Goal: Task Accomplishment & Management: Understand process/instructions

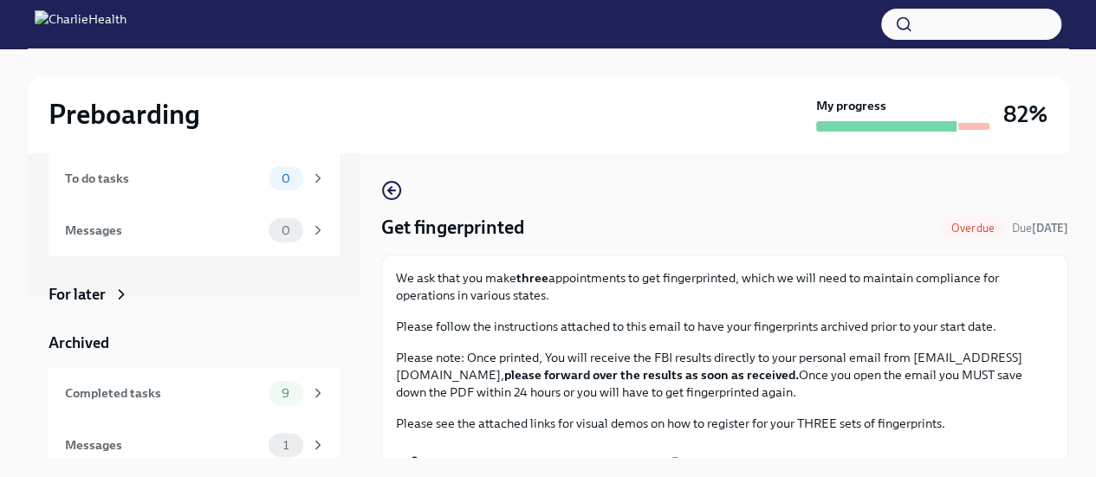
scroll to position [173, 0]
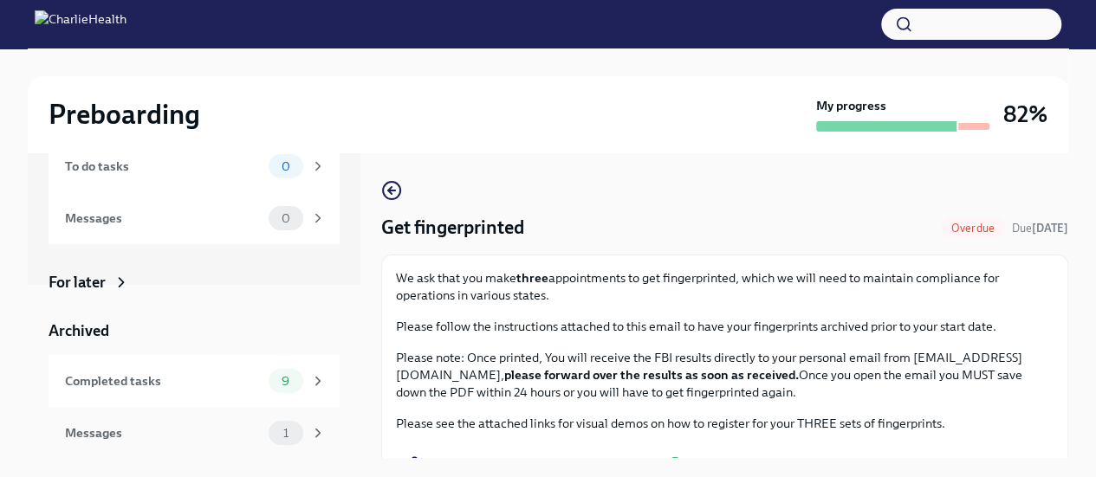
click at [273, 436] on span "1" at bounding box center [286, 433] width 26 height 13
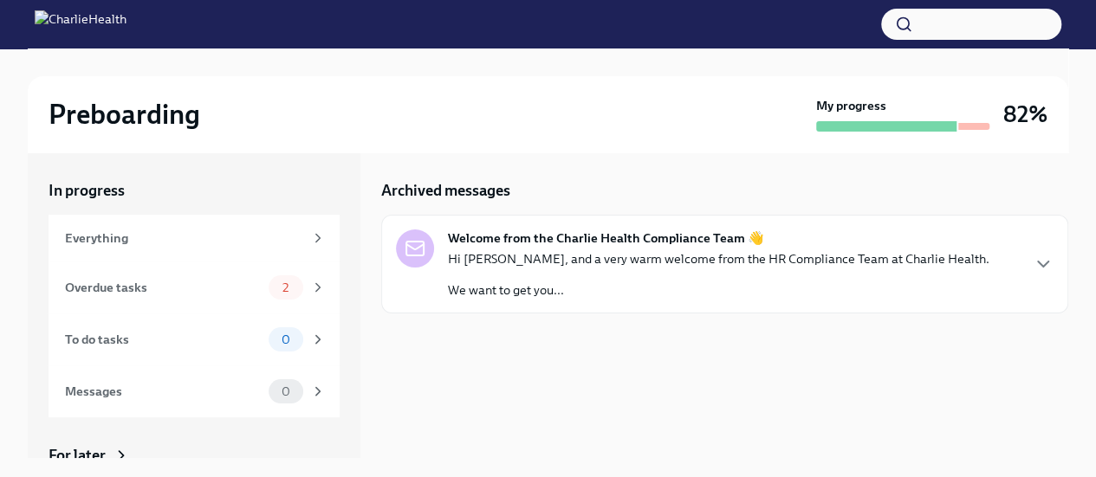
click at [1039, 278] on div "Welcome from the Charlie Health Compliance Team 👋 Hi Aisha, and a very warm wel…" at bounding box center [725, 264] width 658 height 69
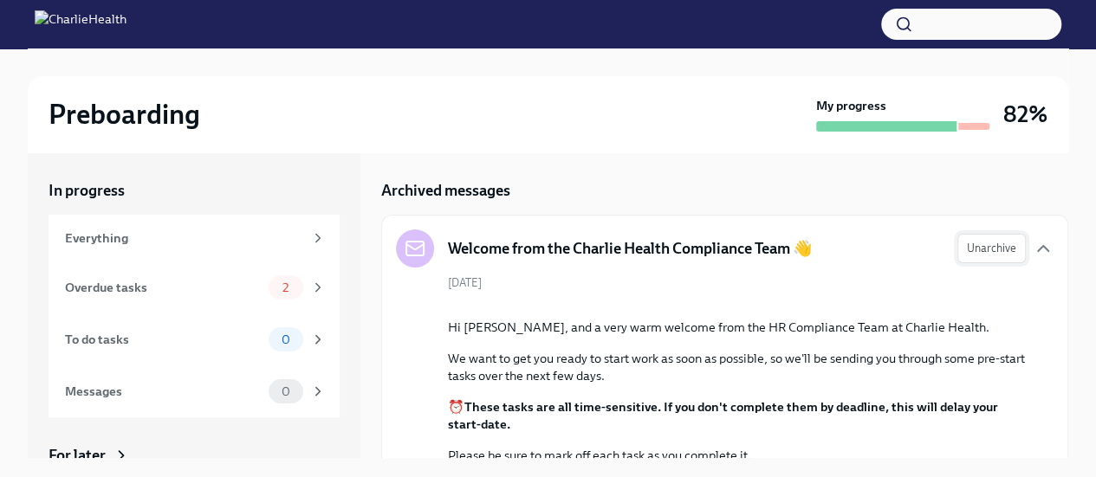
click at [981, 245] on span "Unarchive" at bounding box center [991, 248] width 49 height 17
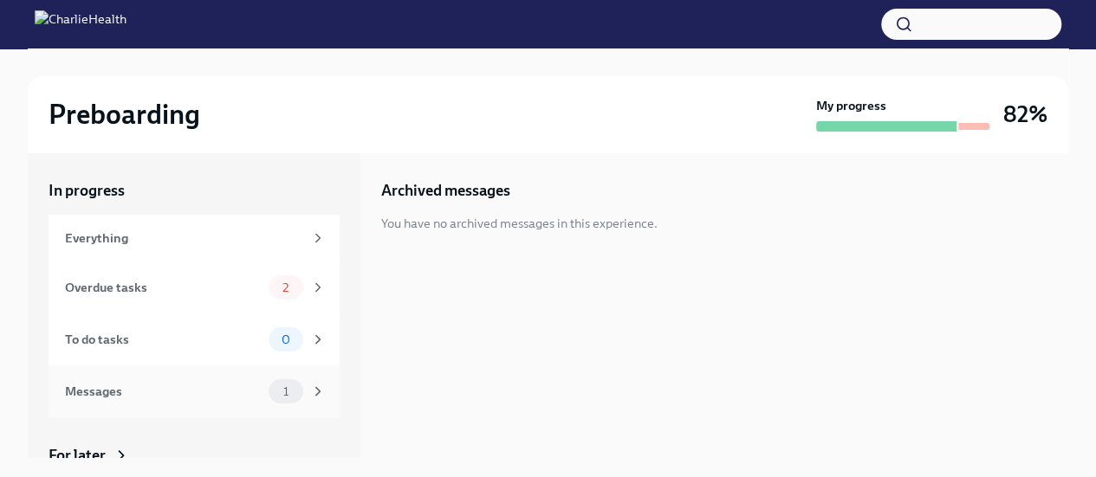
click at [203, 396] on div "Messages" at bounding box center [163, 391] width 197 height 19
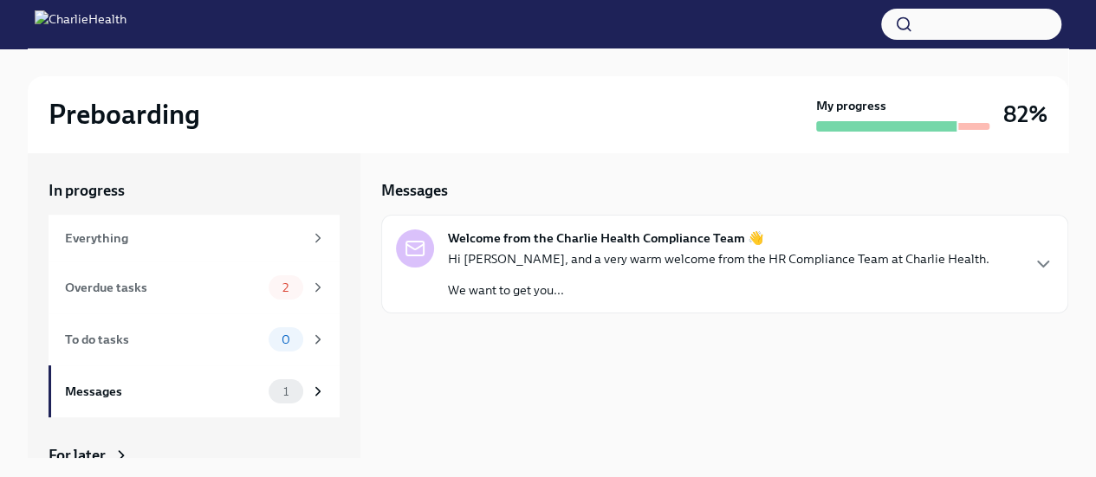
click at [530, 290] on p "We want to get you..." at bounding box center [718, 290] width 541 height 17
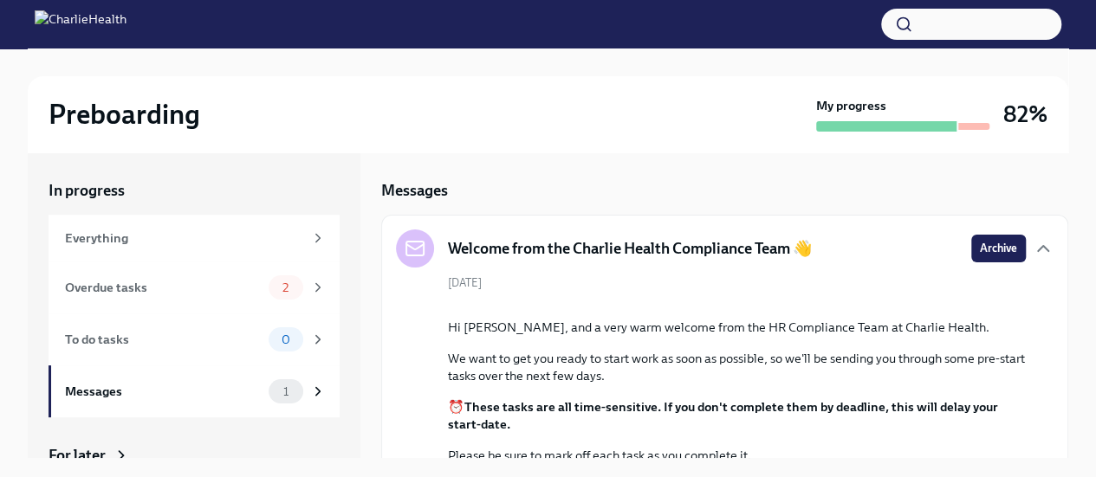
drag, startPoint x: 550, startPoint y: 306, endPoint x: 928, endPoint y: 347, distance: 380.0
click at [928, 305] on button "Zoom image" at bounding box center [737, 305] width 578 height 0
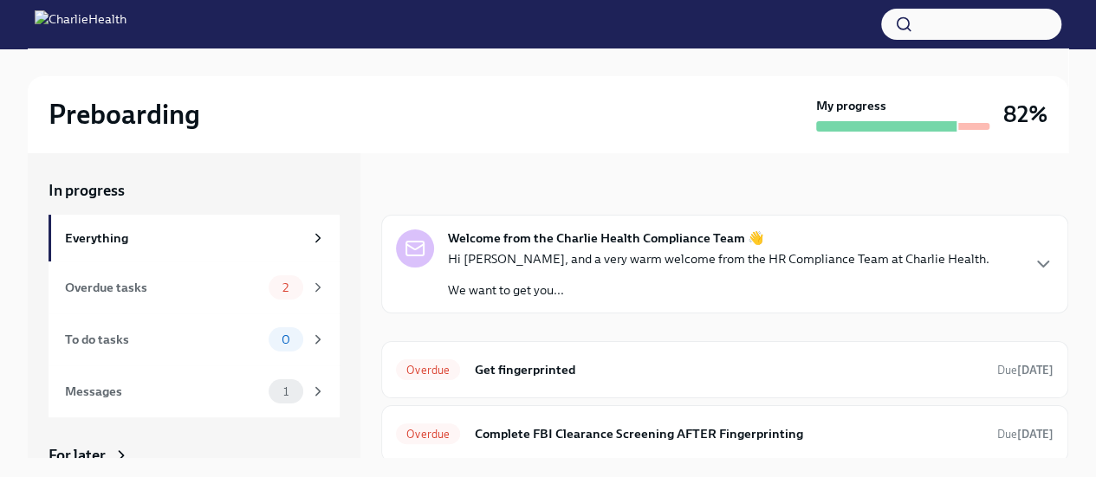
click at [757, 269] on div "Hi [PERSON_NAME], and a very warm welcome from the HR Compliance Team at Charli…" at bounding box center [718, 274] width 541 height 49
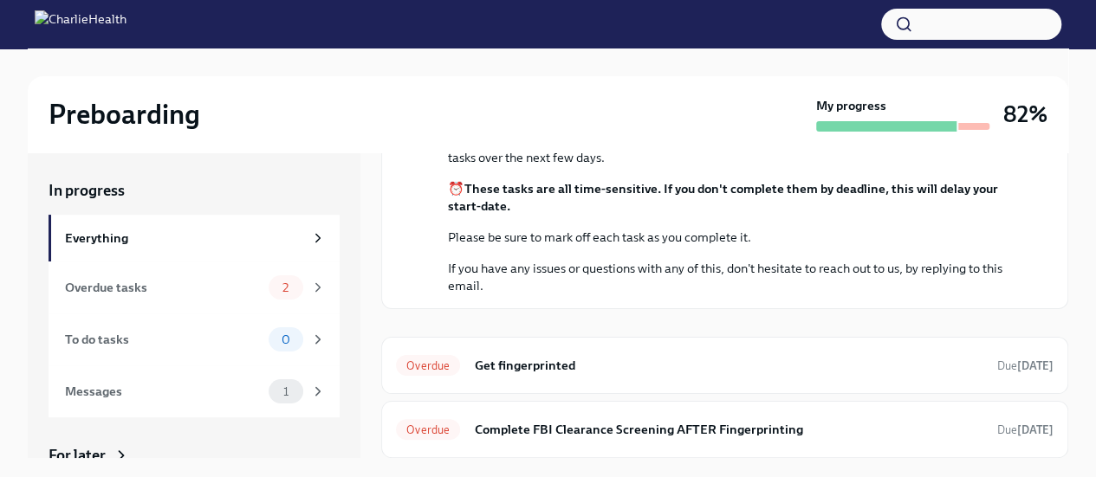
scroll to position [379, 0]
click at [769, 364] on h6 "Get fingerprinted" at bounding box center [728, 365] width 509 height 19
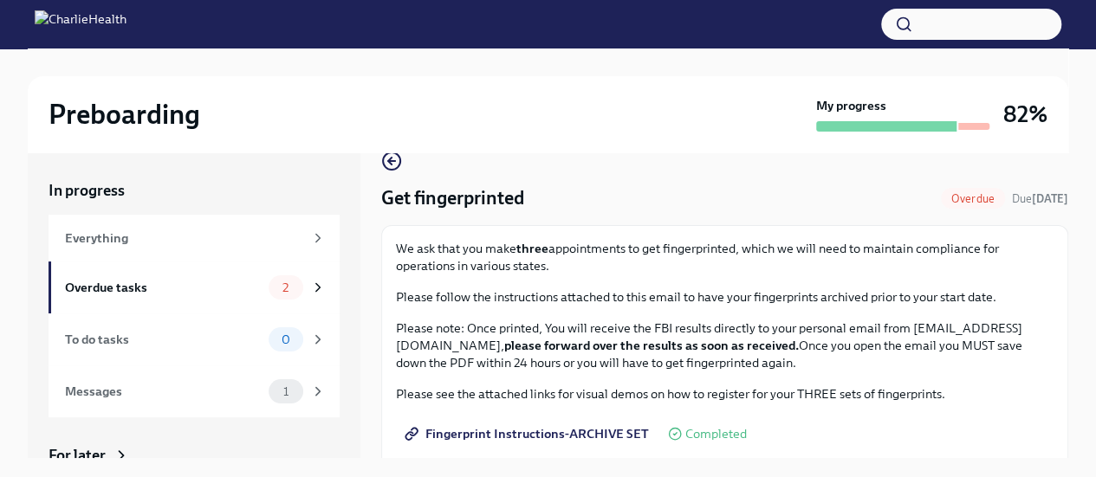
scroll to position [24, 0]
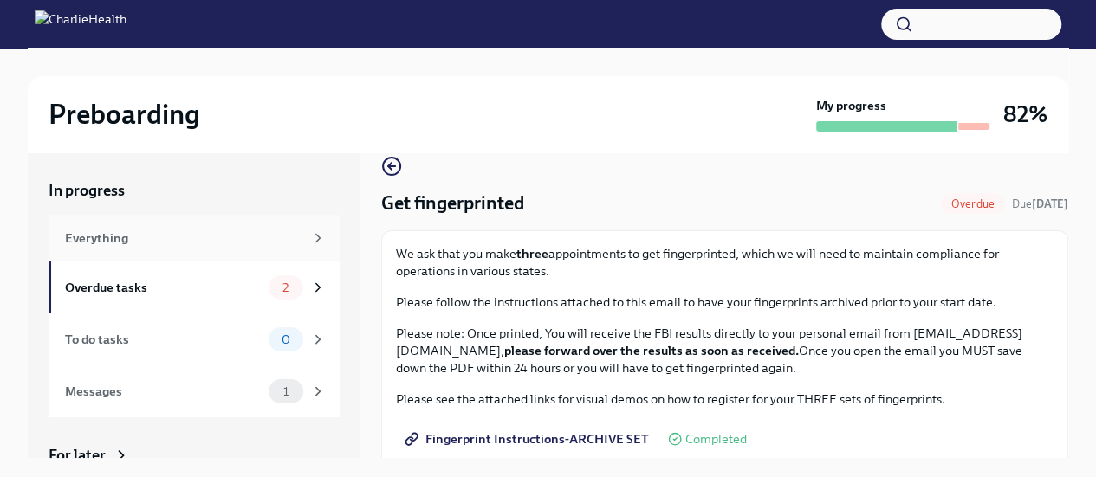
click at [266, 247] on div "Everything" at bounding box center [184, 238] width 238 height 19
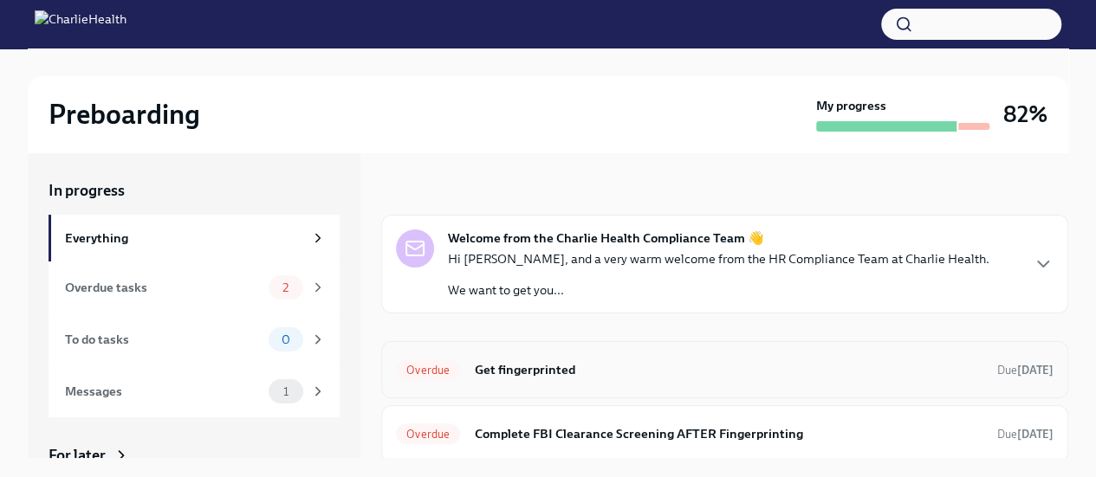
drag, startPoint x: 1052, startPoint y: 243, endPoint x: 1038, endPoint y: 358, distance: 115.2
click at [1038, 358] on div "Welcome from the Charlie Health Compliance Team 👋 Hi [PERSON_NAME], and a very …" at bounding box center [724, 339] width 687 height 248
click at [1036, 261] on icon "button" at bounding box center [1043, 264] width 21 height 21
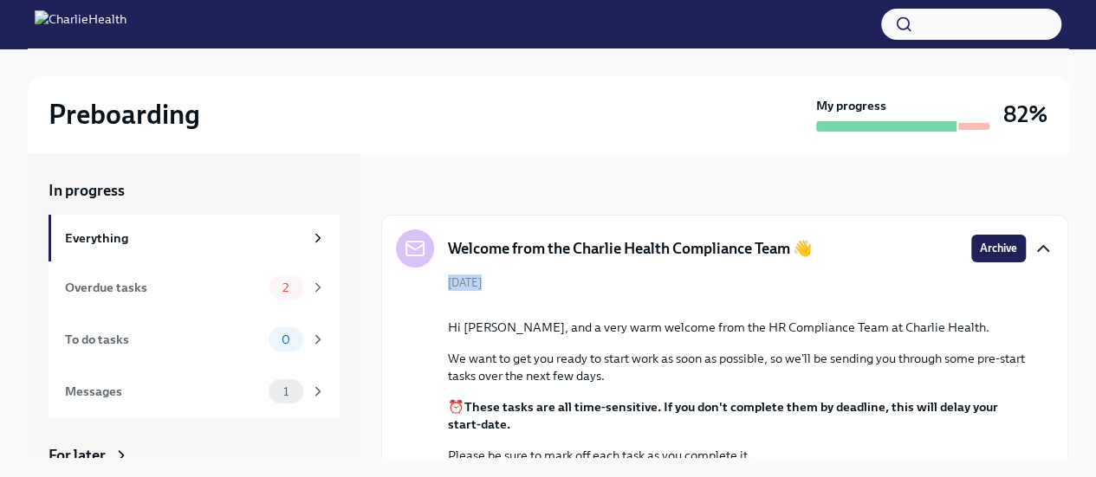
drag, startPoint x: 1070, startPoint y: 256, endPoint x: 1065, endPoint y: 305, distance: 48.8
click at [1065, 305] on div "Preboarding My progress 82% In progress Everything Overdue tasks 2 To do tasks …" at bounding box center [548, 346] width 1096 height 594
click at [126, 23] on img at bounding box center [81, 24] width 92 height 28
click at [942, 23] on button "button" at bounding box center [971, 24] width 180 height 31
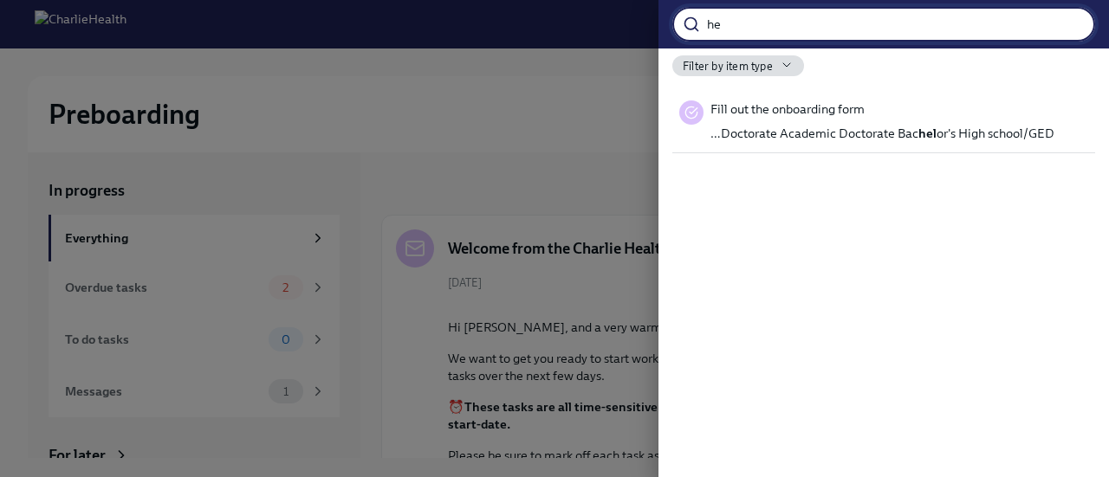
type input "h"
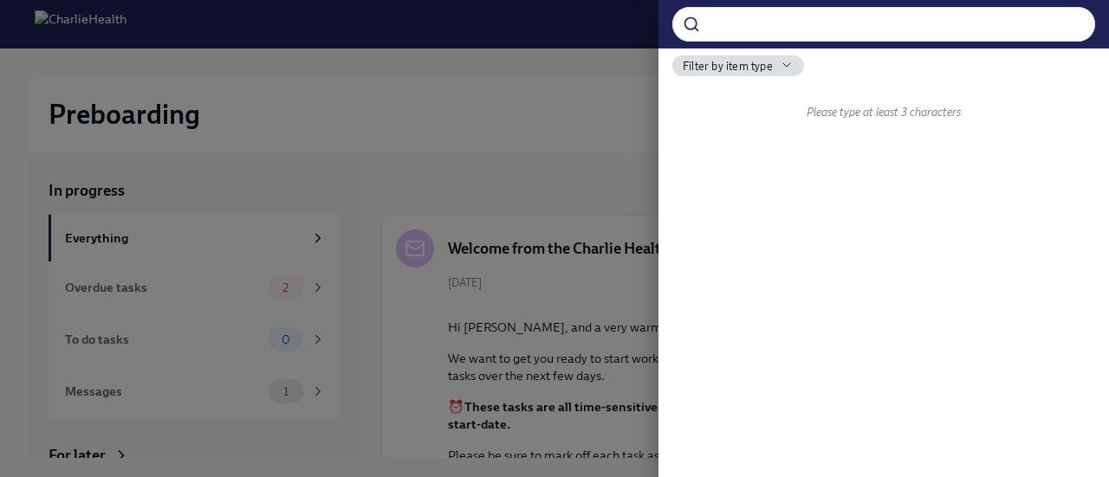
click at [558, 101] on div at bounding box center [554, 238] width 1109 height 477
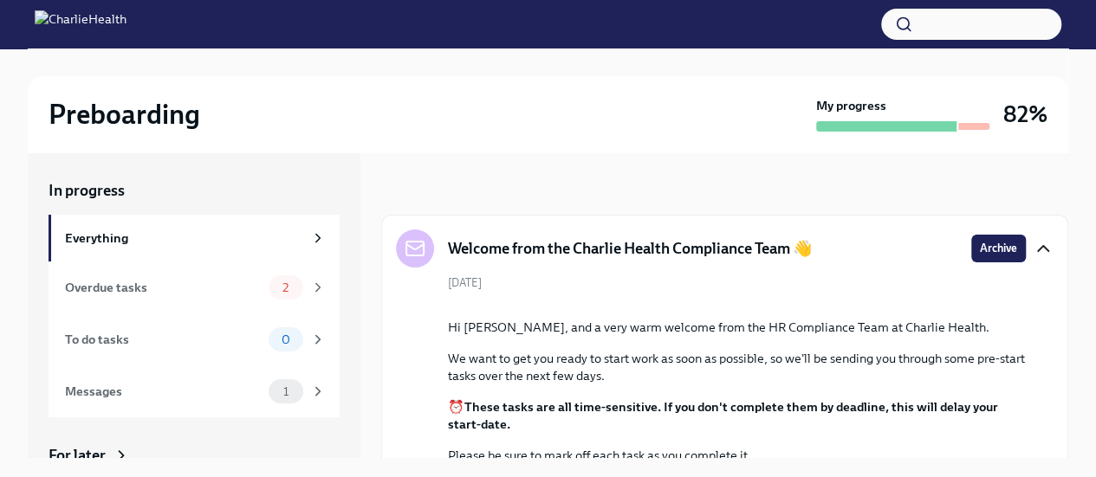
click at [558, 101] on div "Preboarding" at bounding box center [429, 114] width 761 height 35
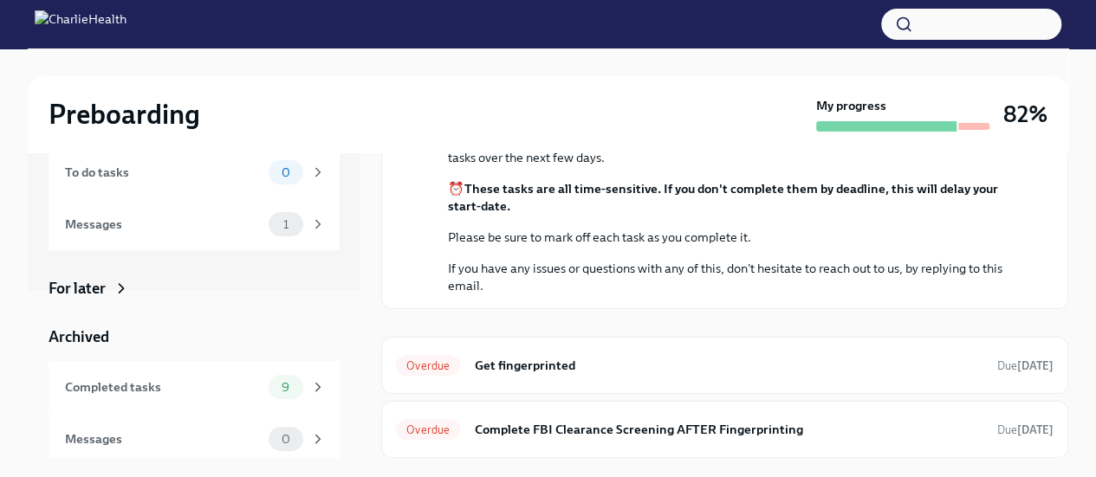
scroll to position [173, 0]
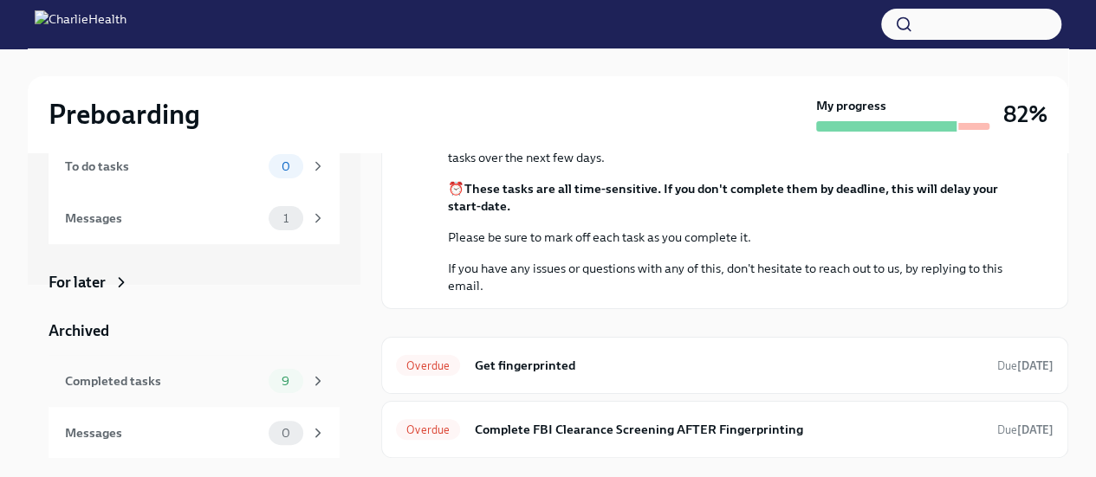
click at [269, 369] on div "9" at bounding box center [286, 381] width 35 height 24
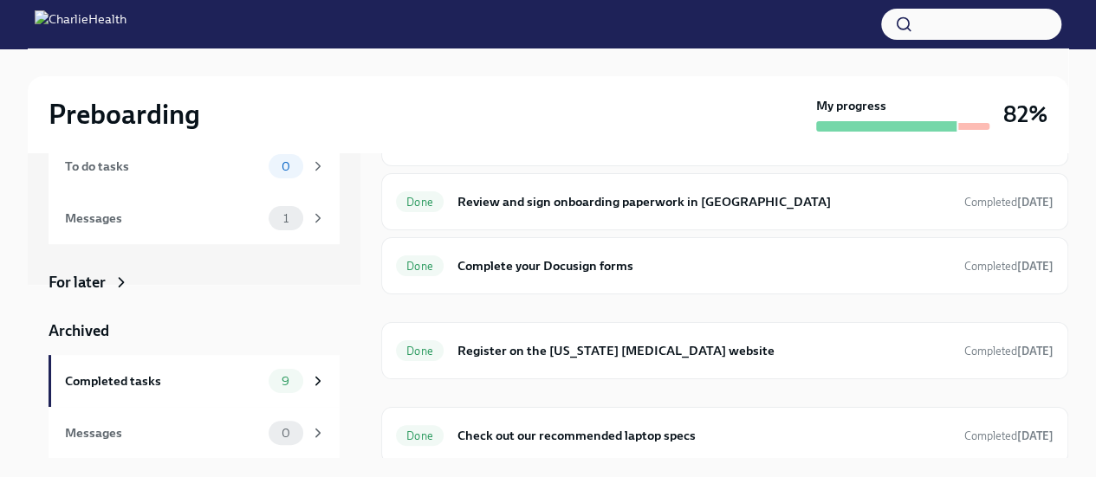
scroll to position [165, 0]
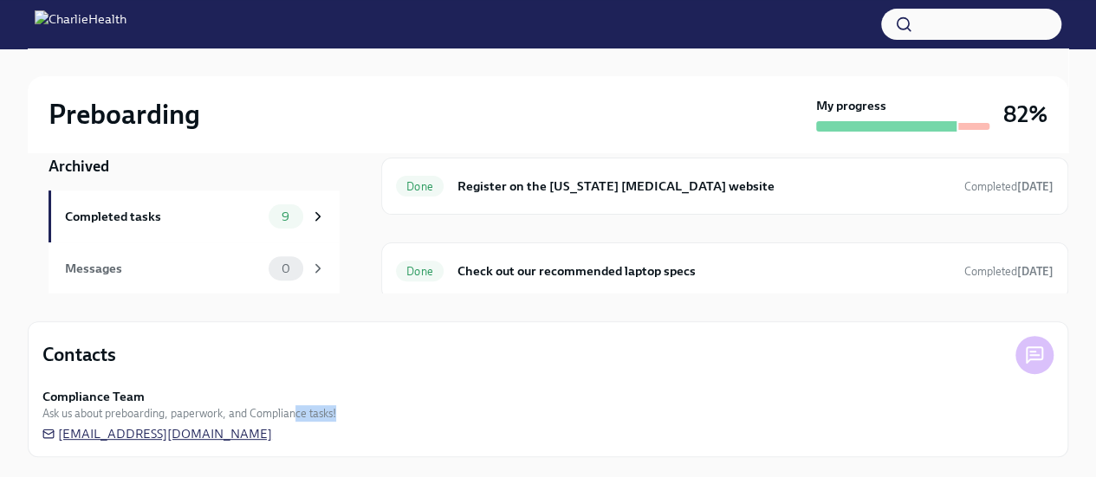
drag, startPoint x: 296, startPoint y: 427, endPoint x: 65, endPoint y: 425, distance: 231.3
click at [65, 425] on div "Compliance Team Ask us about preboarding, paperwork, and Compliance tasks! [EMA…" at bounding box center [547, 415] width 1011 height 55
drag, startPoint x: 282, startPoint y: 435, endPoint x: 217, endPoint y: 431, distance: 65.1
click at [217, 431] on div "Compliance Team Ask us about preboarding, paperwork, and Compliance tasks! [EMA…" at bounding box center [547, 415] width 1011 height 55
click at [144, 427] on span "[EMAIL_ADDRESS][DOMAIN_NAME]" at bounding box center [157, 433] width 230 height 17
